Goal: Check status

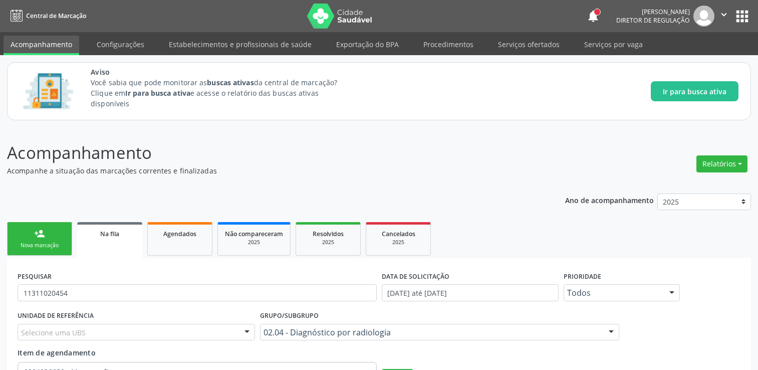
scroll to position [85, 0]
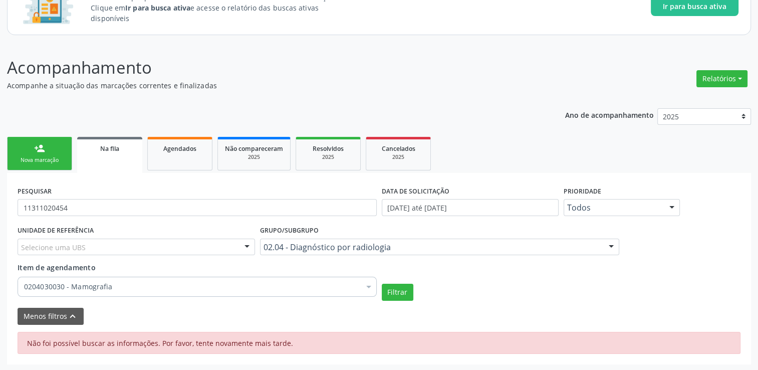
click at [121, 146] on div "Na fila" at bounding box center [109, 148] width 51 height 11
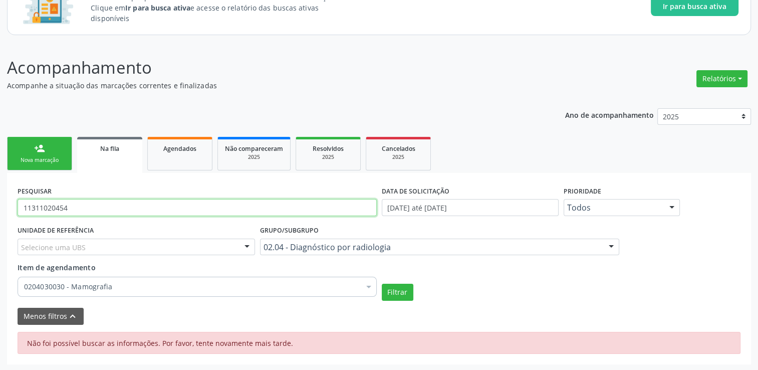
click at [111, 211] on input "11311020454" at bounding box center [197, 207] width 359 height 17
type input "1"
click at [382, 284] on button "Filtrar" at bounding box center [398, 292] width 32 height 17
